Goal: Task Accomplishment & Management: Manage account settings

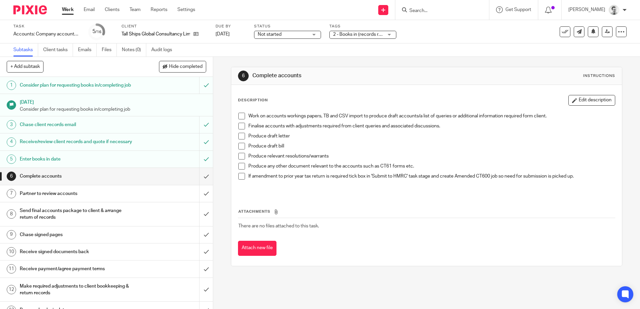
click at [433, 10] on input "Search" at bounding box center [438, 11] width 60 height 6
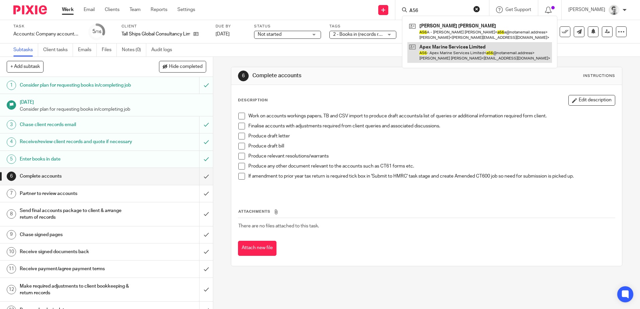
type input "A56"
click at [439, 51] on link at bounding box center [479, 52] width 144 height 21
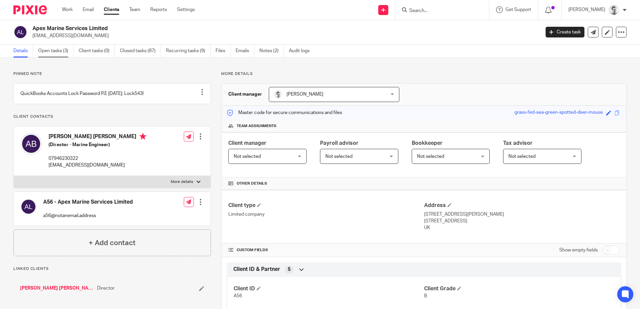
click at [57, 57] on link "Open tasks (3)" at bounding box center [55, 50] width 35 height 13
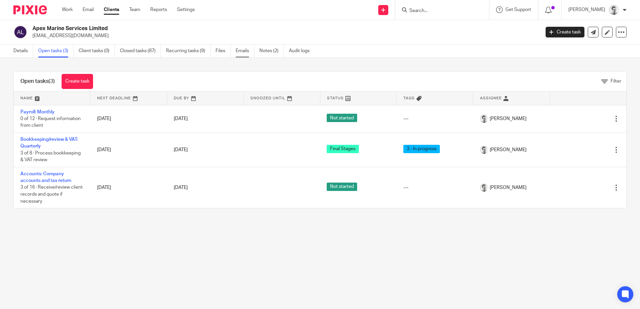
click at [238, 51] on link "Emails" at bounding box center [244, 50] width 19 height 13
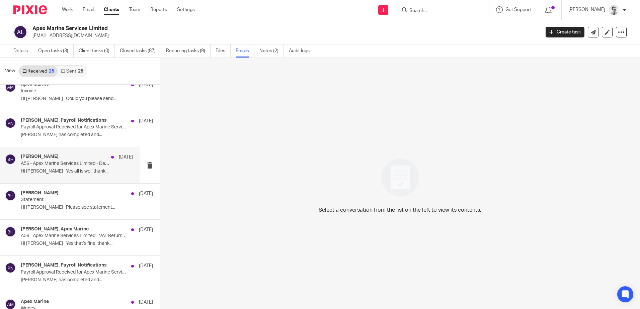
scroll to position [401, 0]
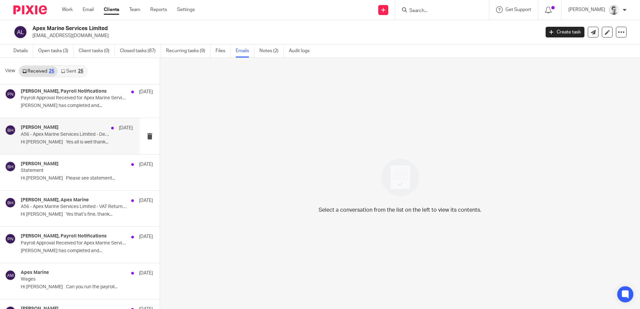
click at [67, 137] on div "Brendan Hodgson 19 Dec A56 - Apex Marine Services Limited - December Payroll Hi…" at bounding box center [77, 136] width 112 height 22
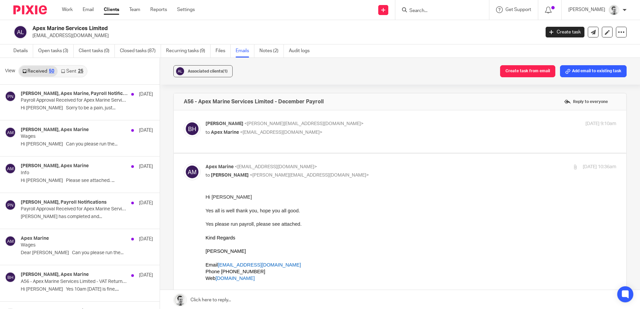
scroll to position [769, 0]
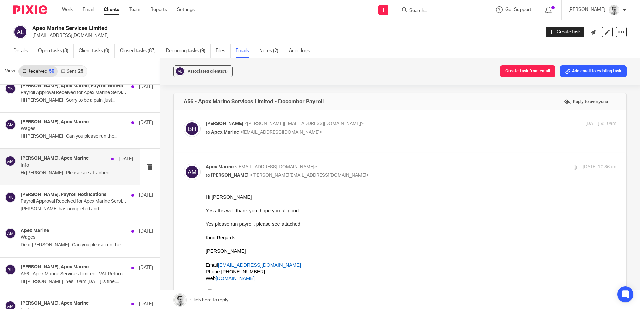
click at [63, 165] on p "Info" at bounding box center [66, 166] width 90 height 6
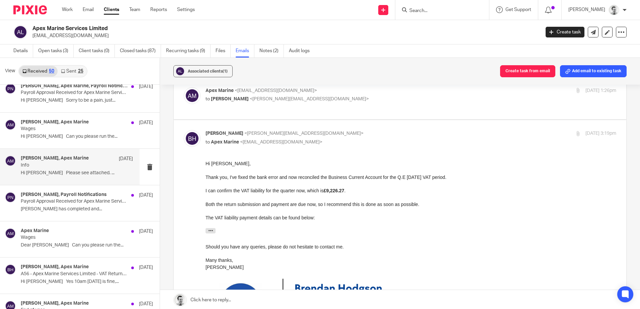
scroll to position [435, 0]
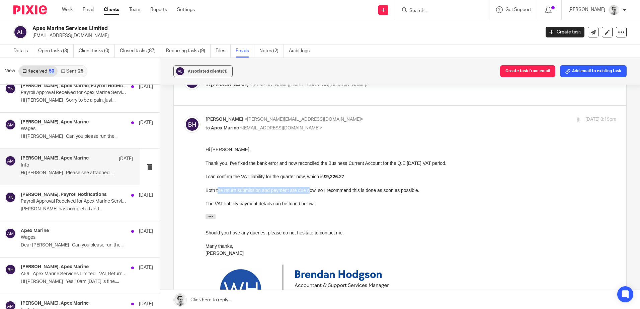
drag, startPoint x: 217, startPoint y: 190, endPoint x: 309, endPoint y: 192, distance: 92.3
click at [309, 192] on div "Both the return submission and payment are due now, so I recommend this is done…" at bounding box center [410, 190] width 410 height 7
click at [207, 217] on button "button" at bounding box center [210, 216] width 10 height 5
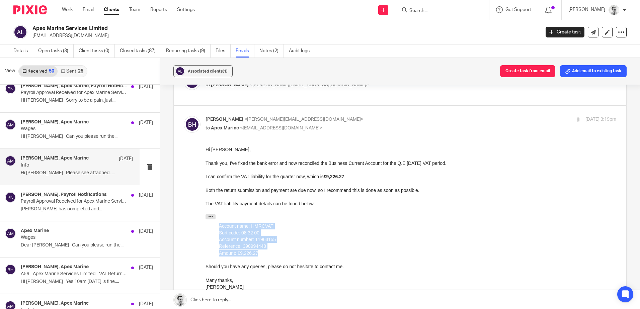
drag, startPoint x: 219, startPoint y: 226, endPoint x: 275, endPoint y: 256, distance: 64.0
click at [275, 256] on blockquote "Account name: HMRC VAT Sort code: 08 32 00 Account number: 11963155 Reference: …" at bounding box center [417, 240] width 397 height 34
click at [338, 208] on div at bounding box center [410, 210] width 410 height 7
drag, startPoint x: 408, startPoint y: 333, endPoint x: 277, endPoint y: 239, distance: 161.3
click at [302, 233] on div "Sort code: 08 32 00" at bounding box center [417, 232] width 397 height 7
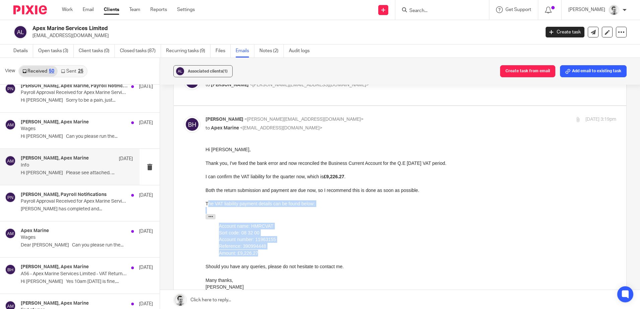
drag, startPoint x: 206, startPoint y: 203, endPoint x: 344, endPoint y: 256, distance: 147.2
copy div "he VAT liability payment details can be found below: Account name: HMRC VAT Sor…"
click at [365, 246] on div "Reference: 390994448" at bounding box center [417, 246] width 397 height 7
click at [68, 12] on link "Work" at bounding box center [67, 9] width 11 height 7
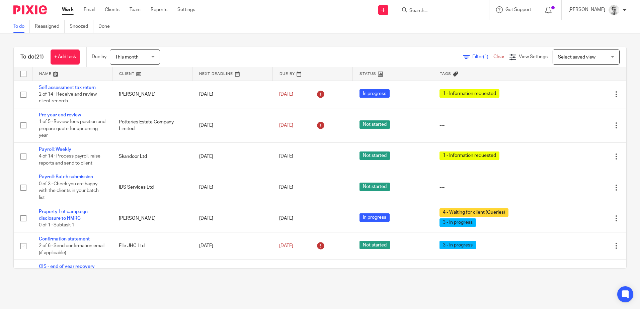
click at [427, 7] on form at bounding box center [443, 10] width 71 height 8
drag, startPoint x: 452, startPoint y: 6, endPoint x: 452, endPoint y: 10, distance: 4.0
click at [452, 6] on form at bounding box center [443, 10] width 71 height 8
click at [452, 10] on input "Search" at bounding box center [438, 11] width 60 height 6
click at [424, 9] on input "Search" at bounding box center [438, 11] width 60 height 6
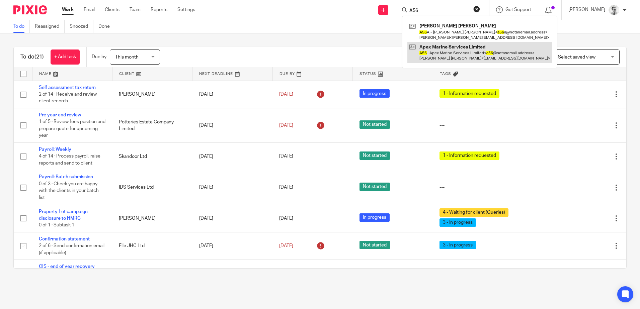
type input "A56"
click at [444, 51] on link at bounding box center [479, 52] width 144 height 21
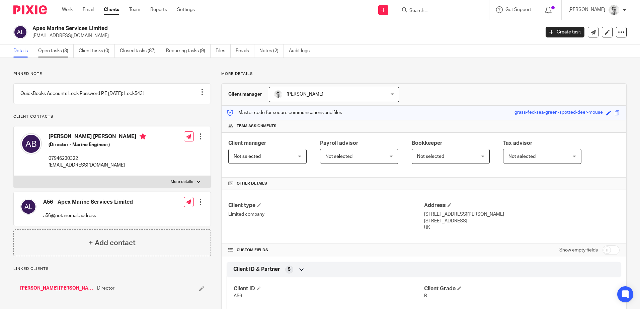
click at [52, 51] on link "Open tasks (3)" at bounding box center [55, 50] width 35 height 13
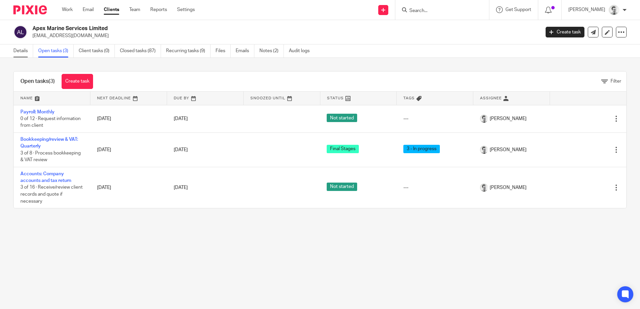
click at [17, 52] on div "Details Open tasks (3) Client tasks (0) Closed tasks (87) Recurring tasks (9) F…" at bounding box center [163, 50] width 326 height 13
drag, startPoint x: 17, startPoint y: 52, endPoint x: 21, endPoint y: 50, distance: 4.7
click at [21, 50] on link "Details" at bounding box center [23, 50] width 20 height 13
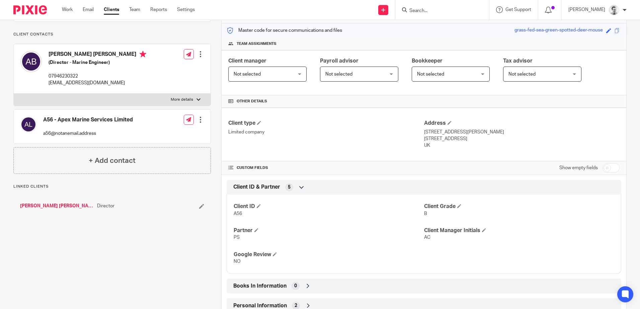
scroll to position [234, 0]
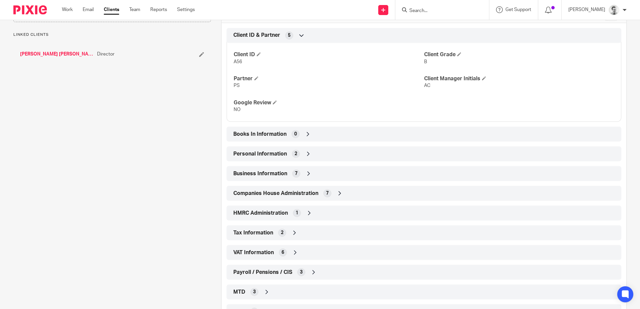
click at [298, 251] on div "VAT Information 6" at bounding box center [423, 252] width 384 height 11
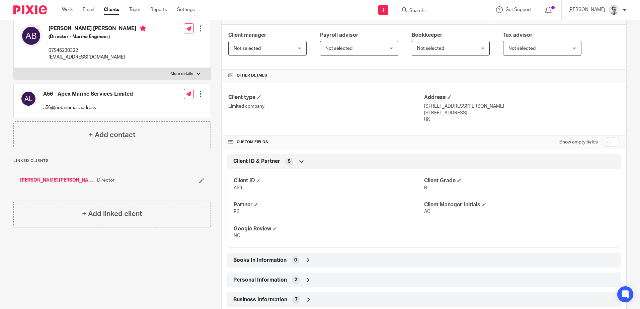
scroll to position [0, 0]
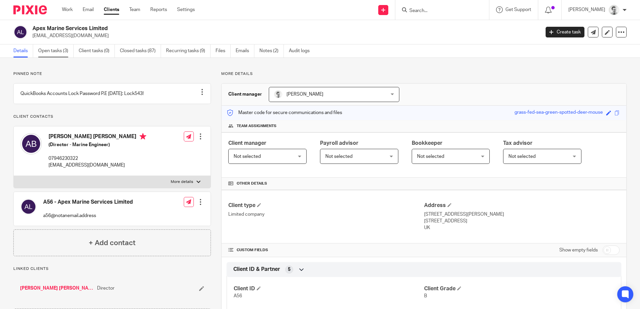
click at [59, 51] on link "Open tasks (3)" at bounding box center [55, 50] width 35 height 13
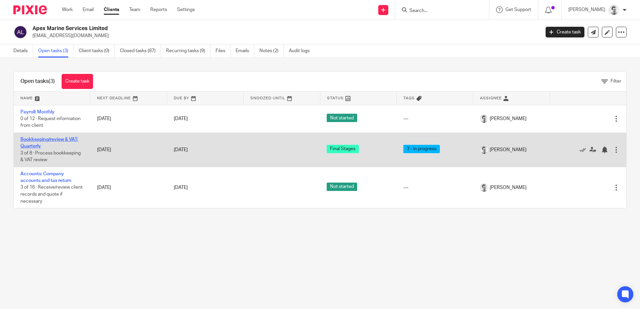
click at [47, 138] on link "Bookkeeping/review & VAT: Quarterly" at bounding box center [49, 142] width 58 height 11
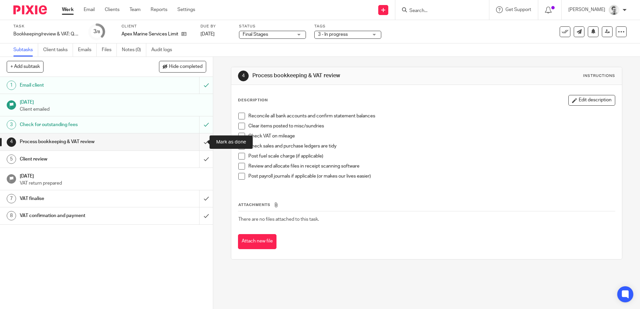
click at [201, 143] on input "submit" at bounding box center [106, 141] width 213 height 17
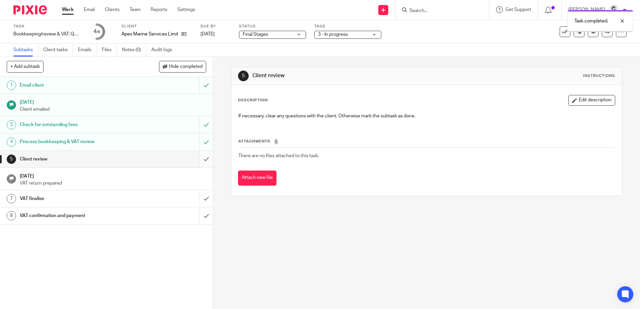
click at [197, 161] on input "submit" at bounding box center [106, 159] width 213 height 17
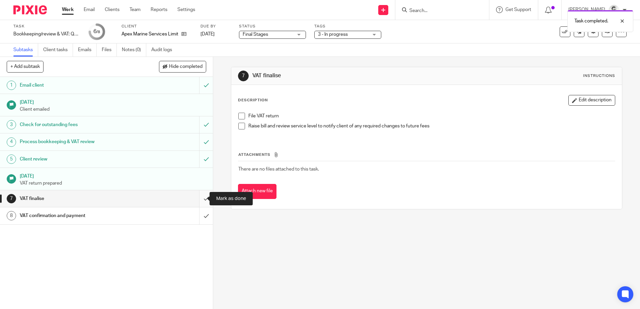
click at [200, 198] on input "submit" at bounding box center [106, 198] width 213 height 17
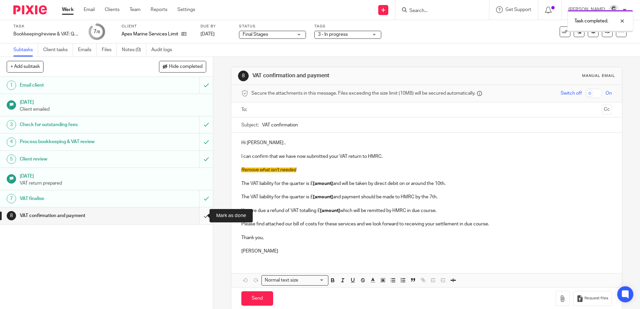
click at [198, 216] on input "submit" at bounding box center [106, 215] width 213 height 17
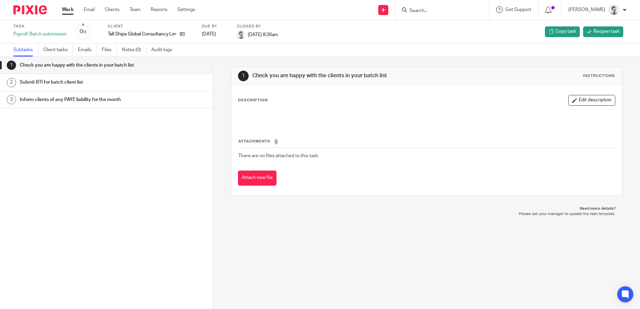
click at [66, 11] on link "Work" at bounding box center [68, 9] width 12 height 7
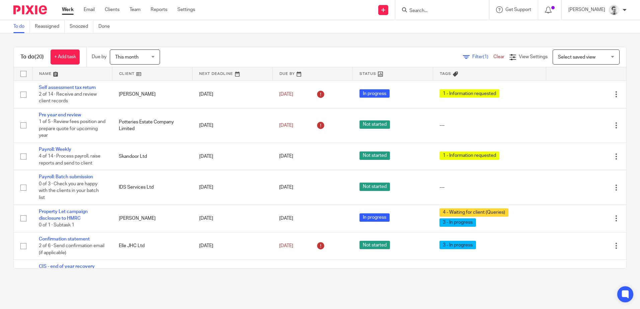
click at [123, 74] on link at bounding box center [152, 73] width 80 height 13
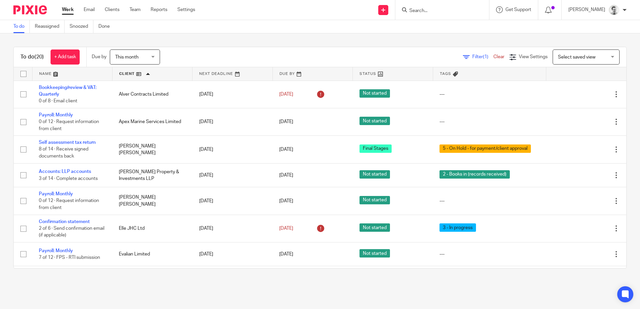
click at [441, 7] on form at bounding box center [443, 10] width 71 height 8
click at [443, 14] on input "Search" at bounding box center [438, 11] width 60 height 6
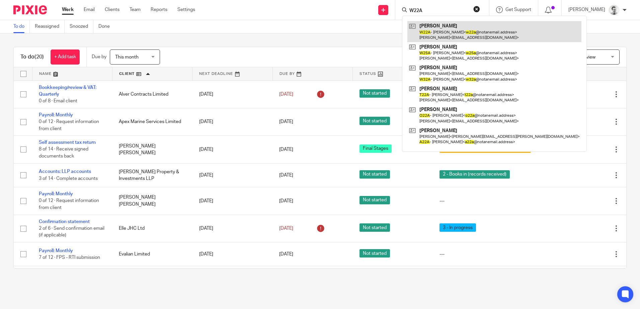
type input "W22A"
click at [435, 31] on link at bounding box center [494, 31] width 174 height 21
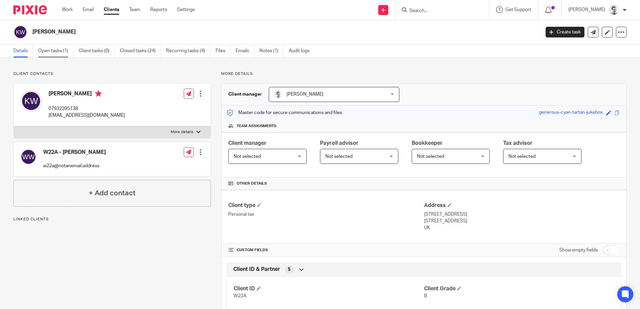
click at [59, 51] on link "Open tasks (1)" at bounding box center [55, 50] width 35 height 13
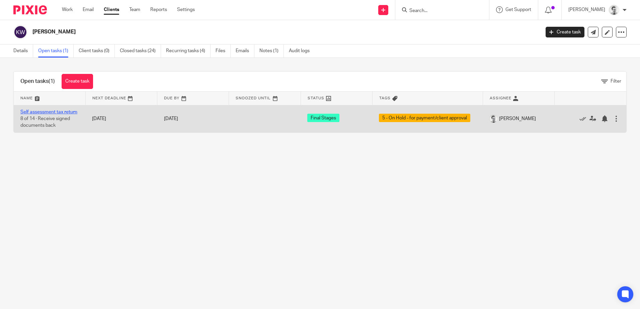
click at [41, 112] on link "Self assessment tax return" at bounding box center [48, 112] width 57 height 5
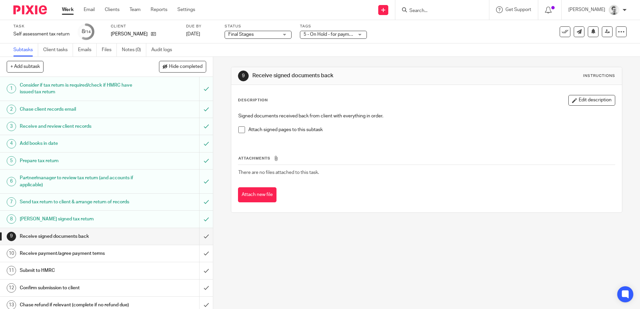
click at [352, 34] on span "5 - On Hold - for payment/client approval" at bounding box center [345, 34] width 85 height 5
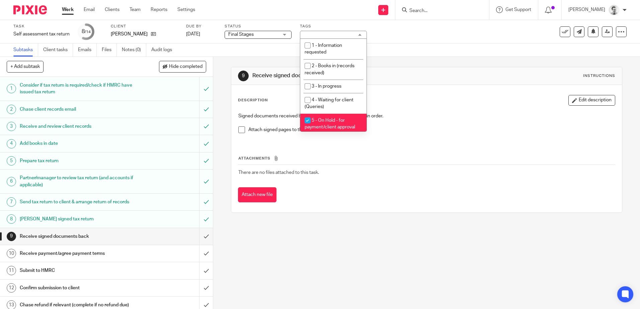
click at [307, 120] on input "checkbox" at bounding box center [307, 120] width 13 height 13
checkbox input "false"
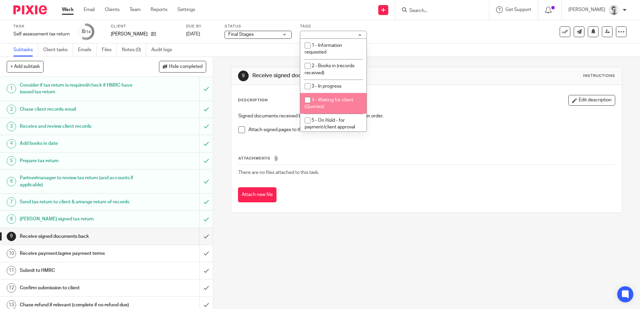
click at [261, 52] on div "Subtasks Client tasks Emails Files Notes (0) Audit logs" at bounding box center [320, 49] width 640 height 13
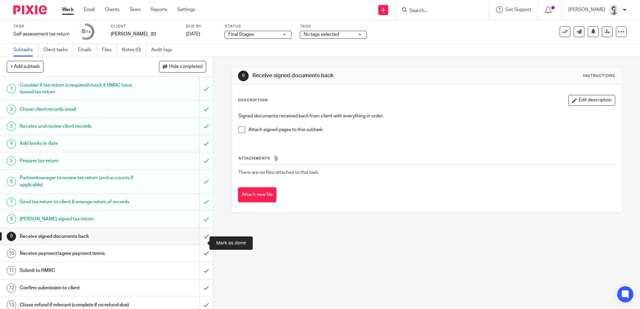
click at [200, 241] on input "submit" at bounding box center [106, 236] width 213 height 17
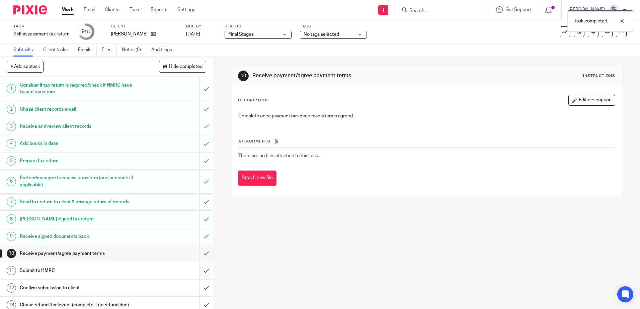
scroll to position [29, 0]
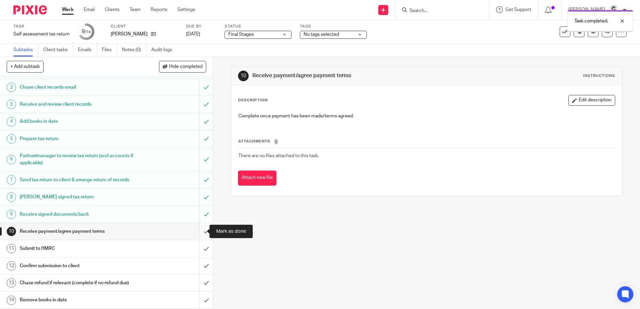
click at [199, 232] on input "submit" at bounding box center [106, 231] width 213 height 17
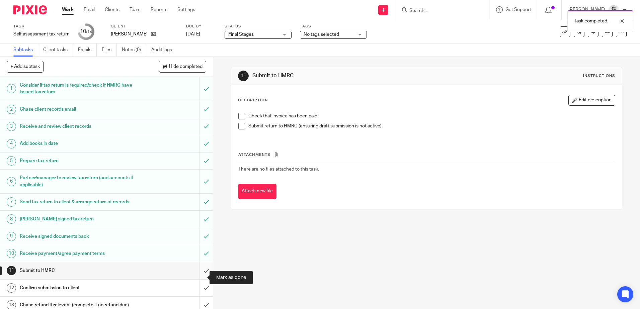
click at [200, 279] on input "submit" at bounding box center [106, 270] width 213 height 17
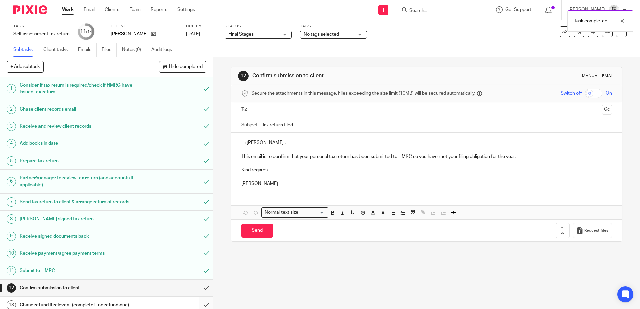
scroll to position [29, 0]
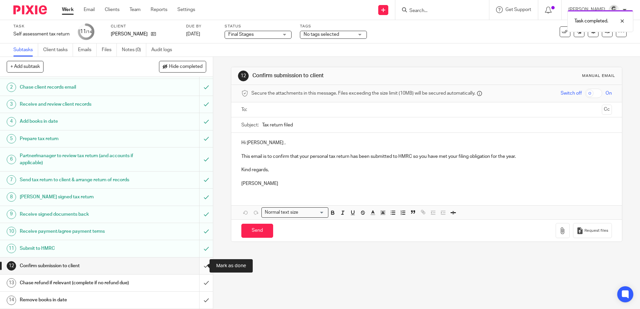
click at [198, 268] on input "submit" at bounding box center [106, 266] width 213 height 17
click at [199, 282] on input "submit" at bounding box center [106, 283] width 213 height 17
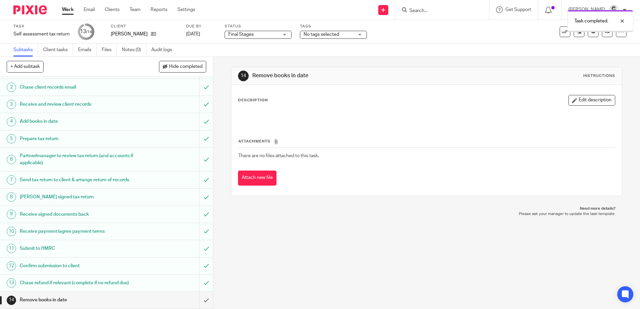
scroll to position [29, 0]
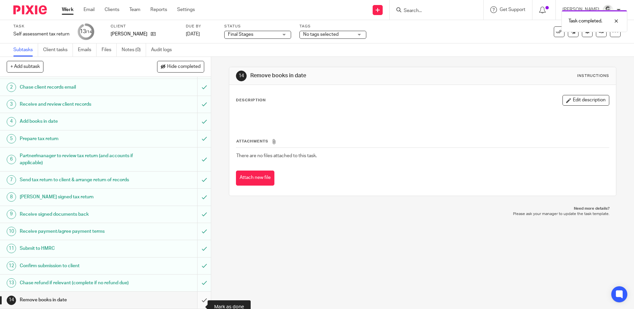
click at [198, 299] on input "submit" at bounding box center [105, 300] width 211 height 17
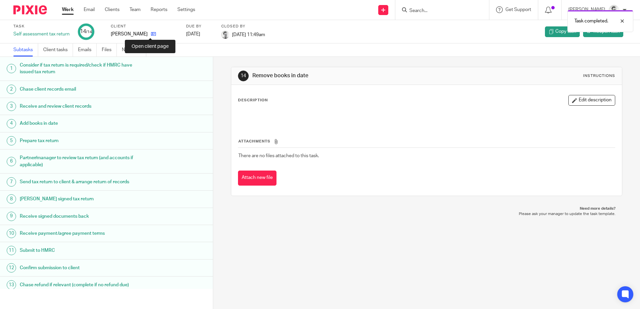
click at [151, 33] on icon at bounding box center [153, 33] width 5 height 5
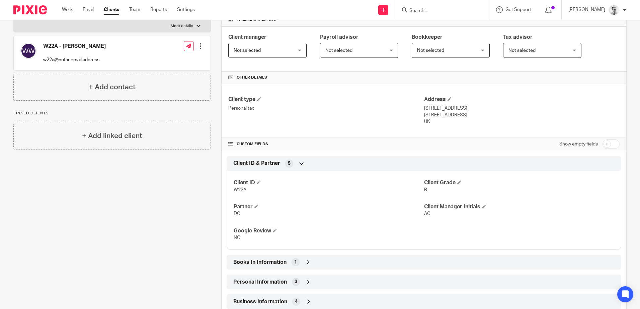
scroll to position [204, 0]
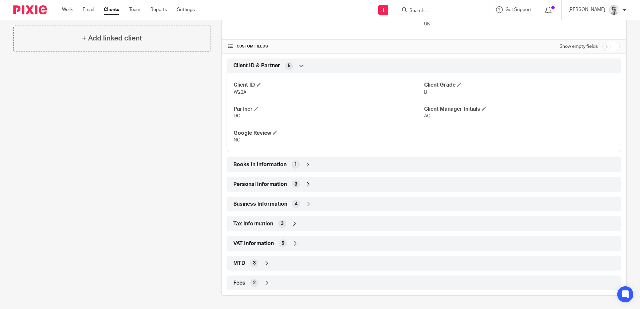
click at [316, 164] on div "Books In Information 1" at bounding box center [423, 164] width 384 height 11
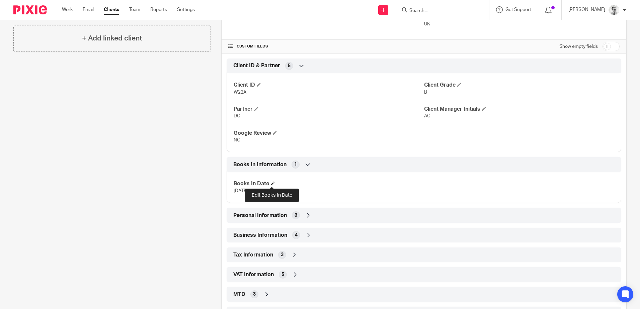
click at [271, 185] on span at bounding box center [273, 183] width 4 height 4
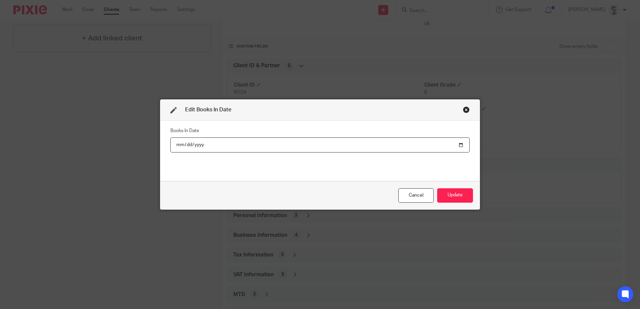
click at [184, 144] on input "date" at bounding box center [319, 144] width 299 height 15
click at [198, 145] on input "date" at bounding box center [319, 144] width 299 height 15
click at [452, 196] on button "Update" at bounding box center [455, 195] width 36 height 14
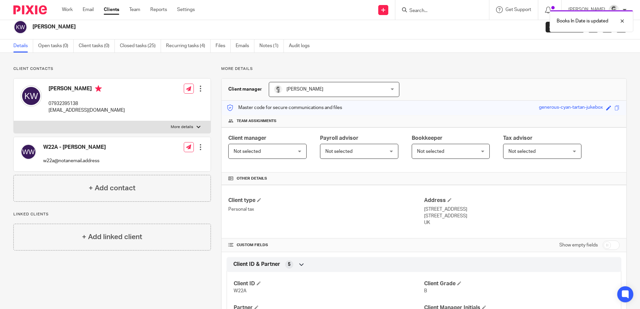
scroll to position [0, 0]
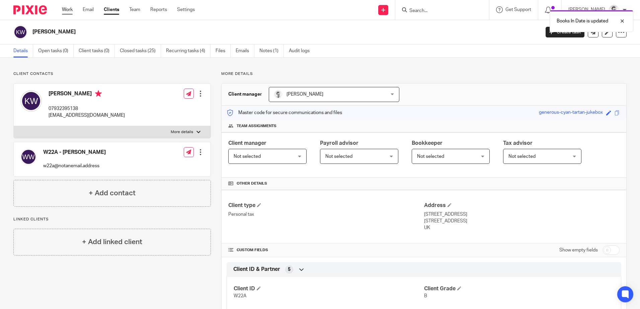
click at [68, 10] on link "Work" at bounding box center [67, 9] width 11 height 7
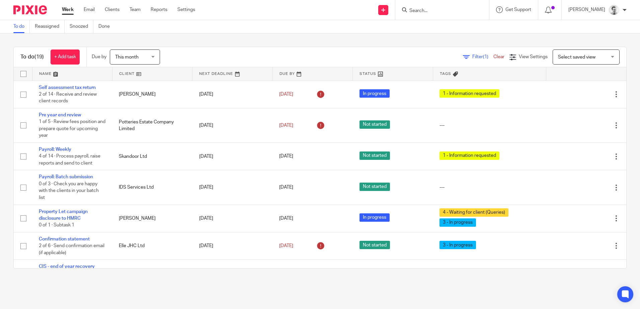
click at [424, 10] on input "Search" at bounding box center [438, 11] width 60 height 6
click at [316, 42] on div "To do (19) + Add task Due by This month This month Today Tomorrow This week Nex…" at bounding box center [320, 157] width 640 height 249
click at [431, 10] on input "Search" at bounding box center [438, 11] width 60 height 6
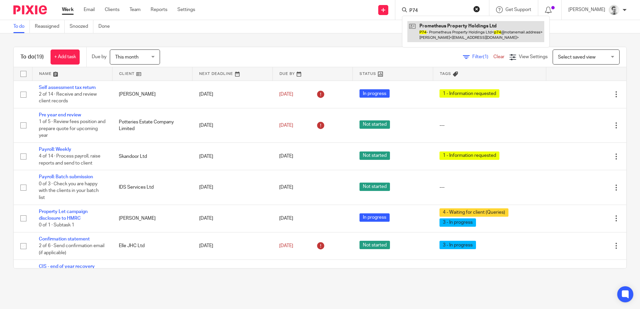
type input "P74"
click at [433, 33] on link at bounding box center [475, 31] width 137 height 21
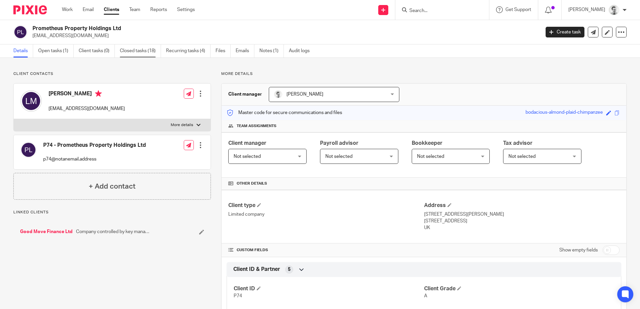
click at [144, 50] on link "Closed tasks (18)" at bounding box center [140, 50] width 41 height 13
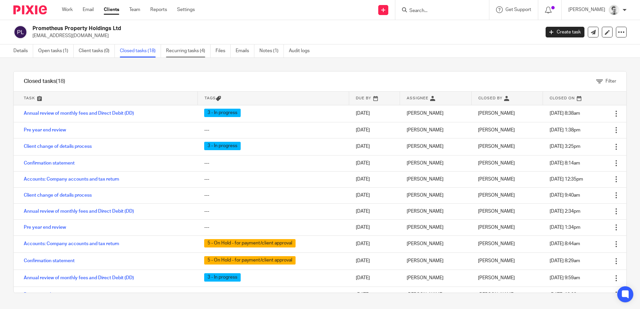
click at [188, 49] on link "Recurring tasks (4)" at bounding box center [188, 50] width 44 height 13
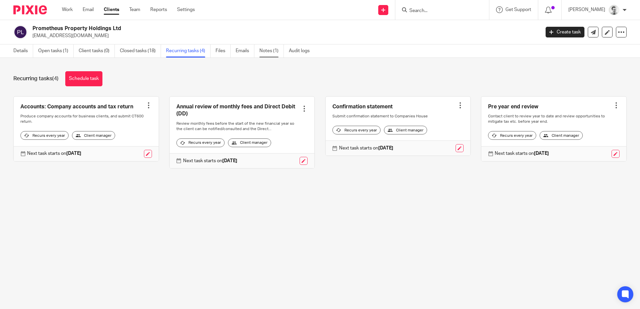
click at [271, 50] on link "Notes (1)" at bounding box center [271, 50] width 24 height 13
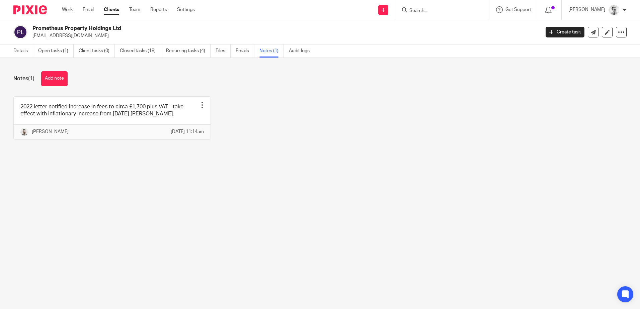
click at [7, 46] on div "Details Open tasks (1) Client tasks (0) Closed tasks (18) Recurring tasks (4) F…" at bounding box center [163, 50] width 326 height 13
click at [16, 50] on link "Details" at bounding box center [23, 50] width 20 height 13
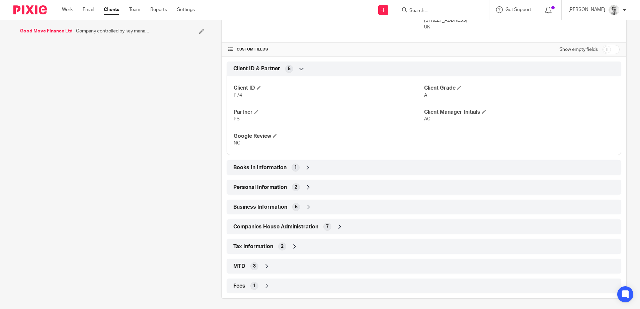
scroll to position [204, 0]
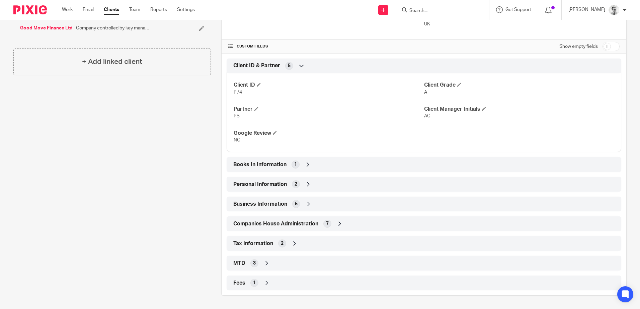
click at [308, 204] on icon at bounding box center [308, 204] width 7 height 7
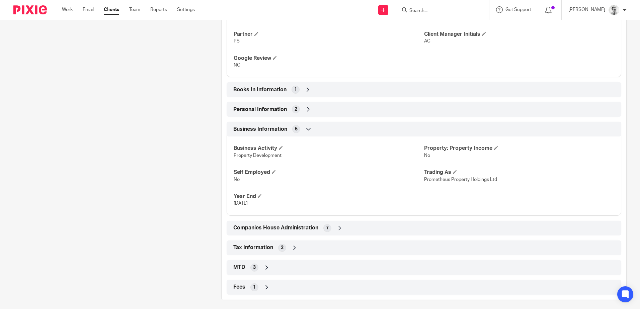
scroll to position [283, 0]
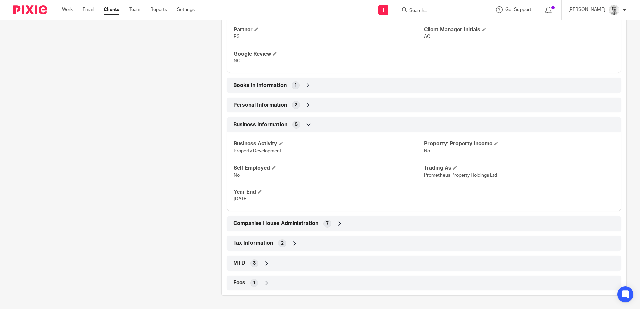
click at [348, 226] on div "Companies House Administration 7" at bounding box center [423, 223] width 384 height 11
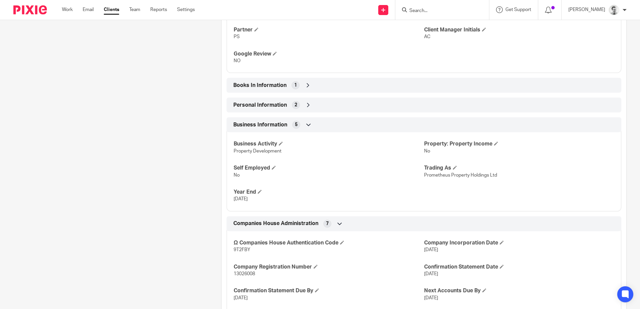
click at [349, 223] on div "Companies House Administration 7" at bounding box center [423, 223] width 384 height 11
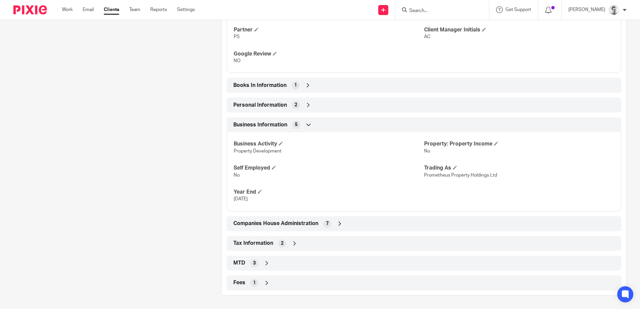
click at [327, 243] on div "Tax Information 2" at bounding box center [423, 243] width 384 height 11
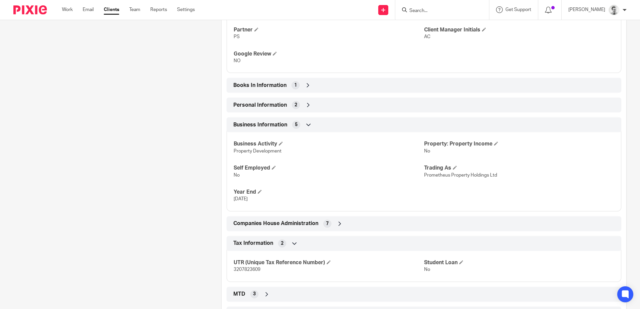
click at [310, 84] on div "Books In Information 1" at bounding box center [423, 85] width 384 height 11
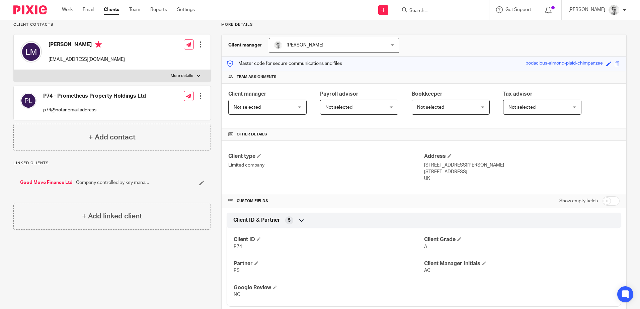
scroll to position [0, 0]
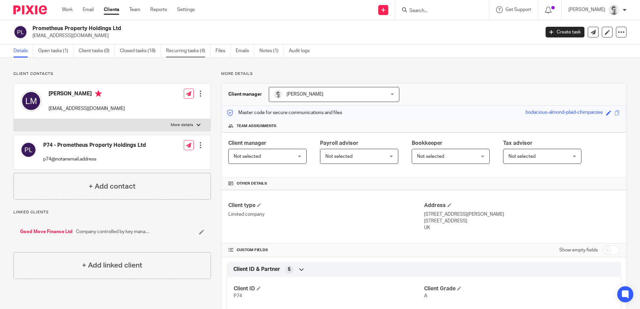
click at [188, 52] on link "Recurring tasks (4)" at bounding box center [188, 50] width 44 height 13
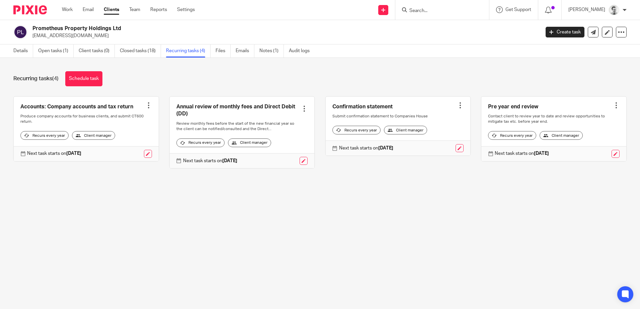
drag, startPoint x: 419, startPoint y: 7, endPoint x: 421, endPoint y: 13, distance: 6.3
click at [419, 7] on form at bounding box center [443, 10] width 71 height 8
click at [423, 13] on input "Search" at bounding box center [438, 11] width 60 height 6
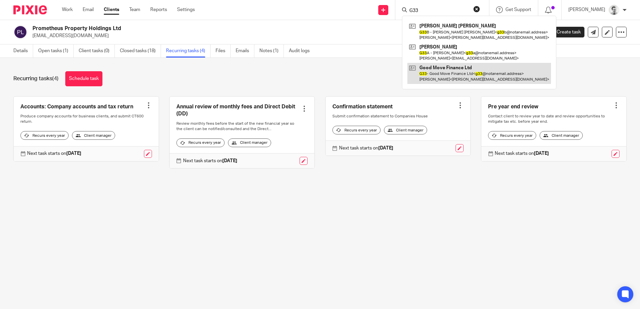
type input "G33"
click at [443, 72] on link at bounding box center [478, 73] width 143 height 21
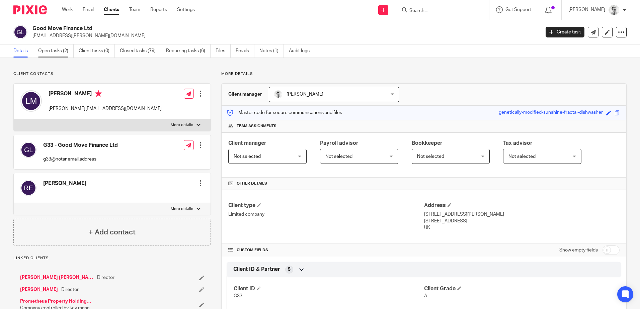
click at [50, 50] on link "Open tasks (2)" at bounding box center [55, 50] width 35 height 13
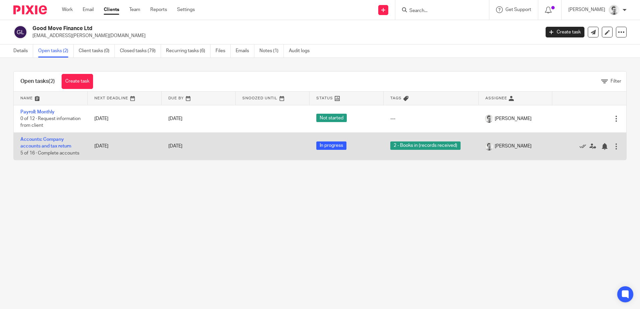
click at [173, 144] on link "[DATE]" at bounding box center [183, 146] width 30 height 7
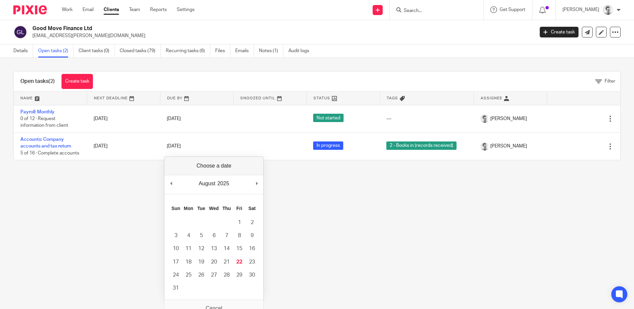
click at [123, 199] on main "Good Move Finance Ltd luke.mcleod@mab.org.uk Create task Update from Companies …" at bounding box center [317, 154] width 634 height 309
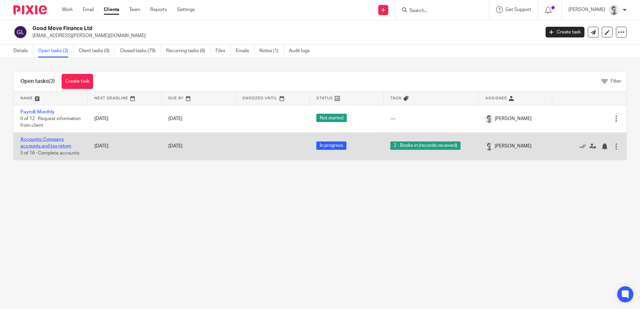
click at [49, 146] on link "Accounts: Company accounts and tax return" at bounding box center [45, 142] width 51 height 11
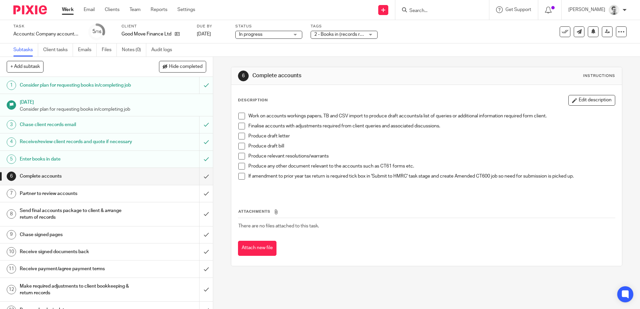
click at [359, 34] on span "2 - Books in (records received)" at bounding box center [346, 34] width 64 height 5
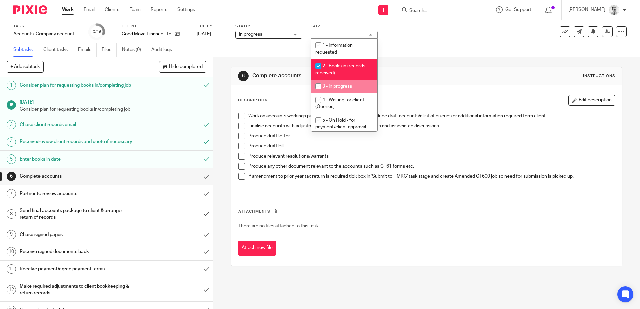
click at [334, 89] on li "3 - In progress" at bounding box center [344, 87] width 66 height 14
checkbox input "true"
click at [313, 67] on input "checkbox" at bounding box center [318, 66] width 13 height 13
checkbox input "false"
click at [255, 57] on div "6 Complete accounts Instructions Description Edit description Work on accounts …" at bounding box center [426, 166] width 391 height 219
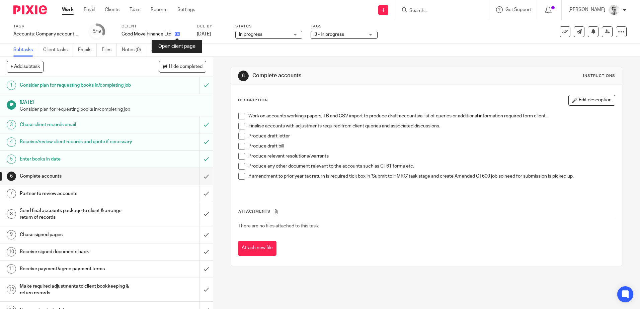
click at [178, 32] on icon at bounding box center [177, 33] width 5 height 5
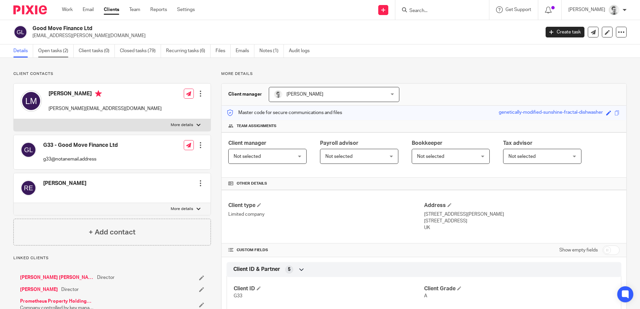
click at [51, 51] on link "Open tasks (2)" at bounding box center [55, 50] width 35 height 13
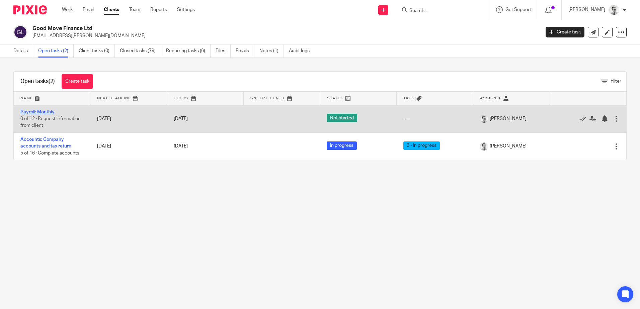
click at [37, 111] on link "Payroll: Monthly" at bounding box center [37, 112] width 34 height 5
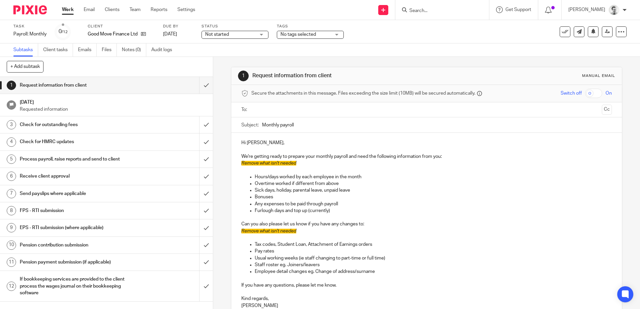
click at [296, 33] on span "No tags selected" at bounding box center [297, 34] width 35 height 5
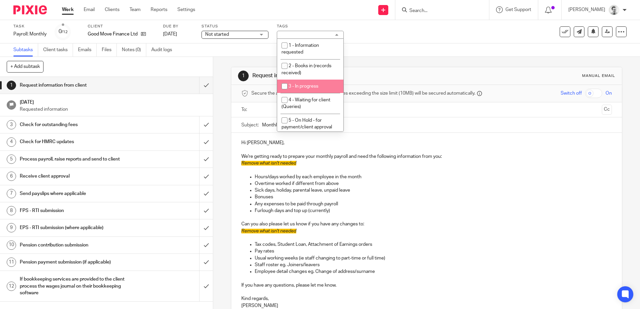
click at [283, 85] on input "checkbox" at bounding box center [284, 86] width 13 height 13
checkbox input "true"
click at [237, 63] on div "1 Request information from client Manual email Secure the attachments in this m…" at bounding box center [426, 215] width 391 height 317
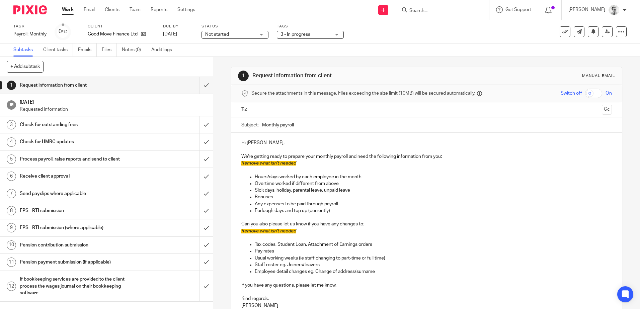
click at [227, 32] on span "Not started" at bounding box center [217, 34] width 24 height 5
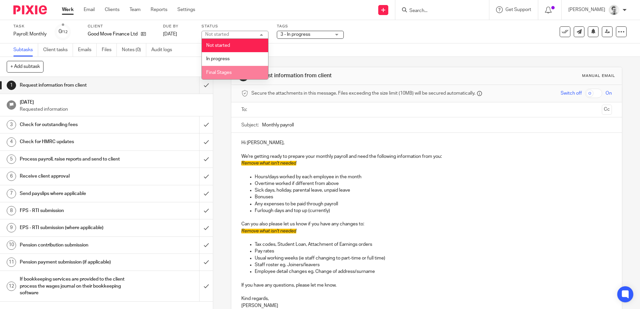
click at [224, 70] on span "Final Stages" at bounding box center [218, 72] width 25 height 5
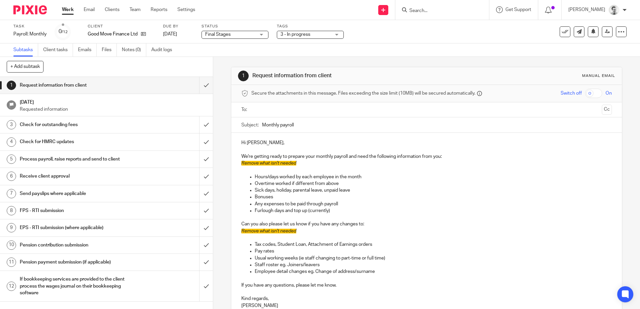
click at [217, 98] on div "1 Request information from client Manual email Secure the attachments in this m…" at bounding box center [426, 183] width 426 height 252
